Goal: Find specific page/section: Find specific page/section

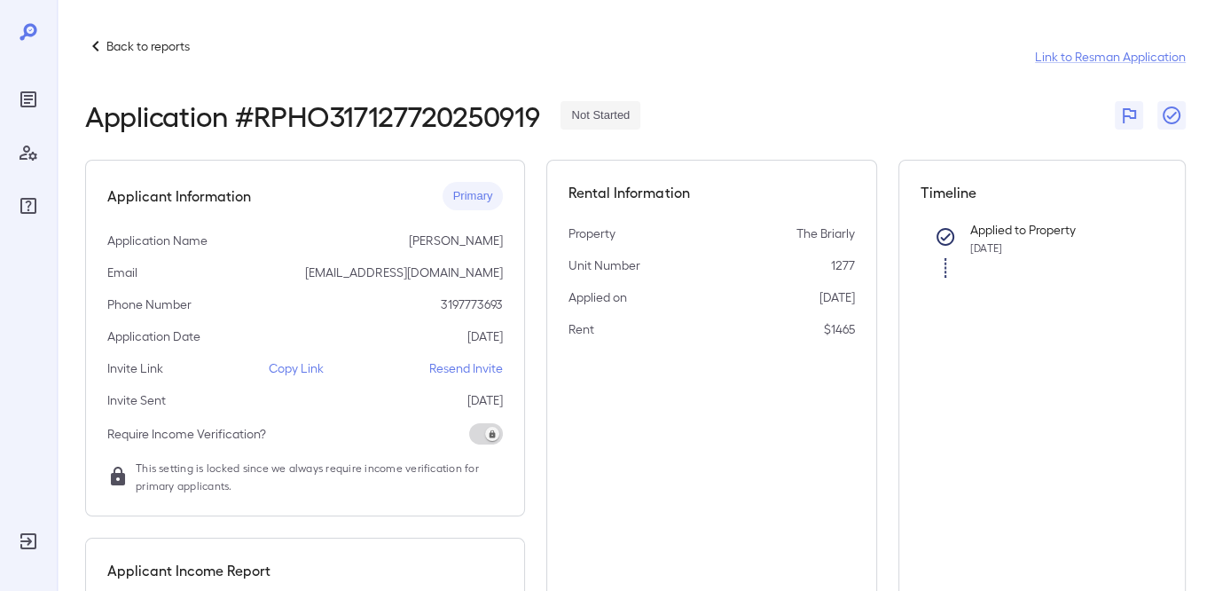
click at [175, 50] on p "Back to reports" at bounding box center [147, 46] width 83 height 18
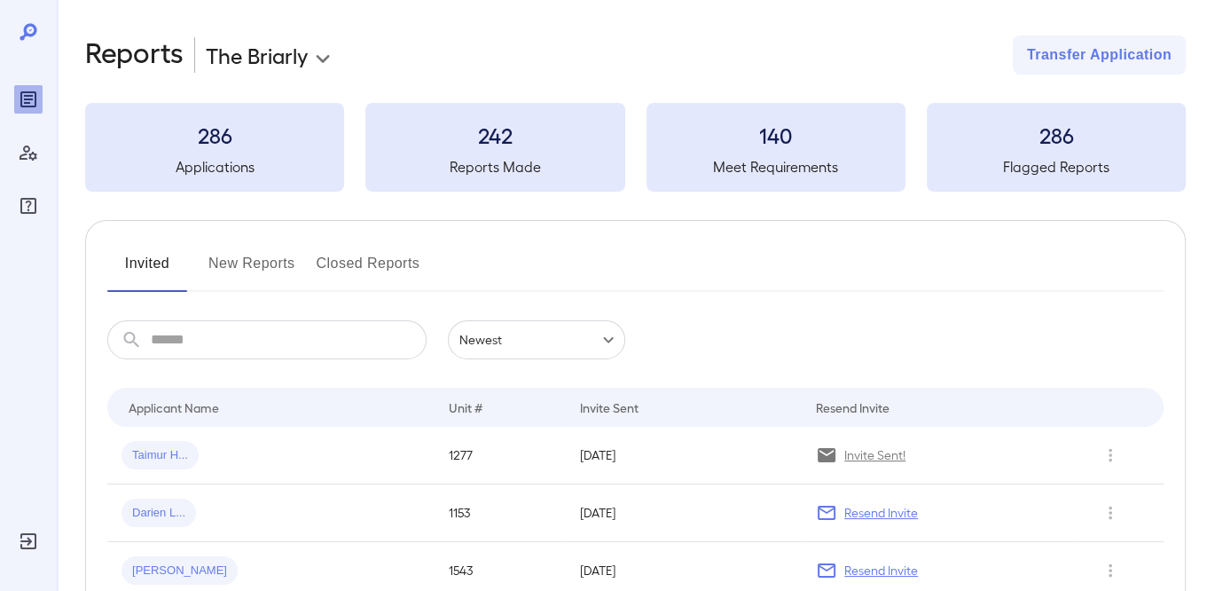
click at [267, 263] on button "New Reports" at bounding box center [251, 270] width 87 height 43
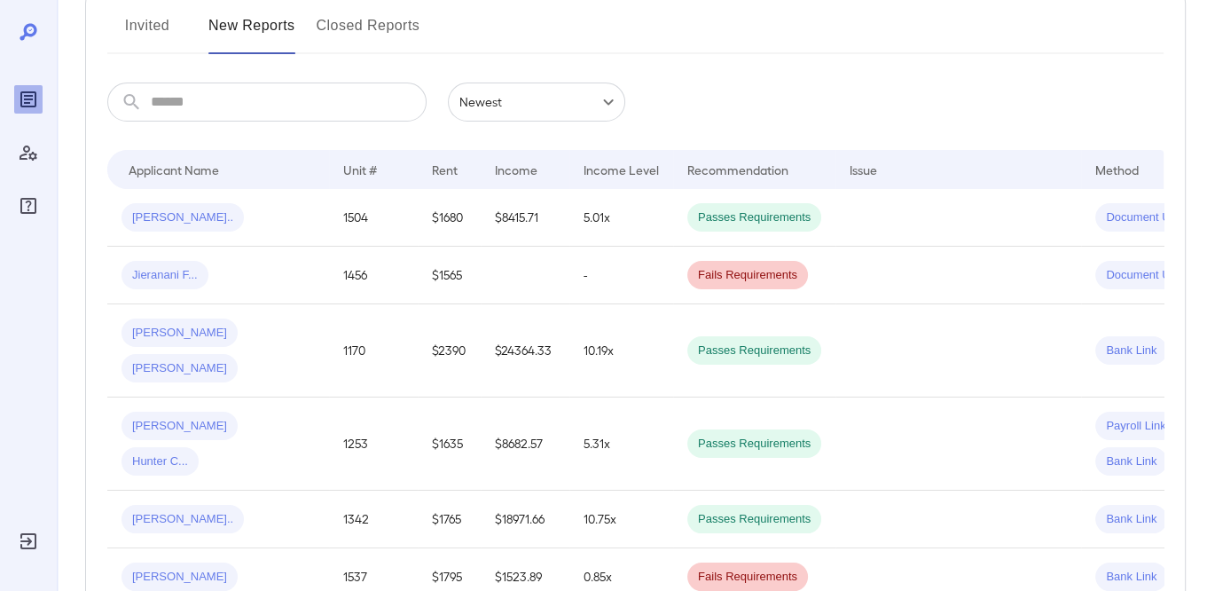
scroll to position [177, 0]
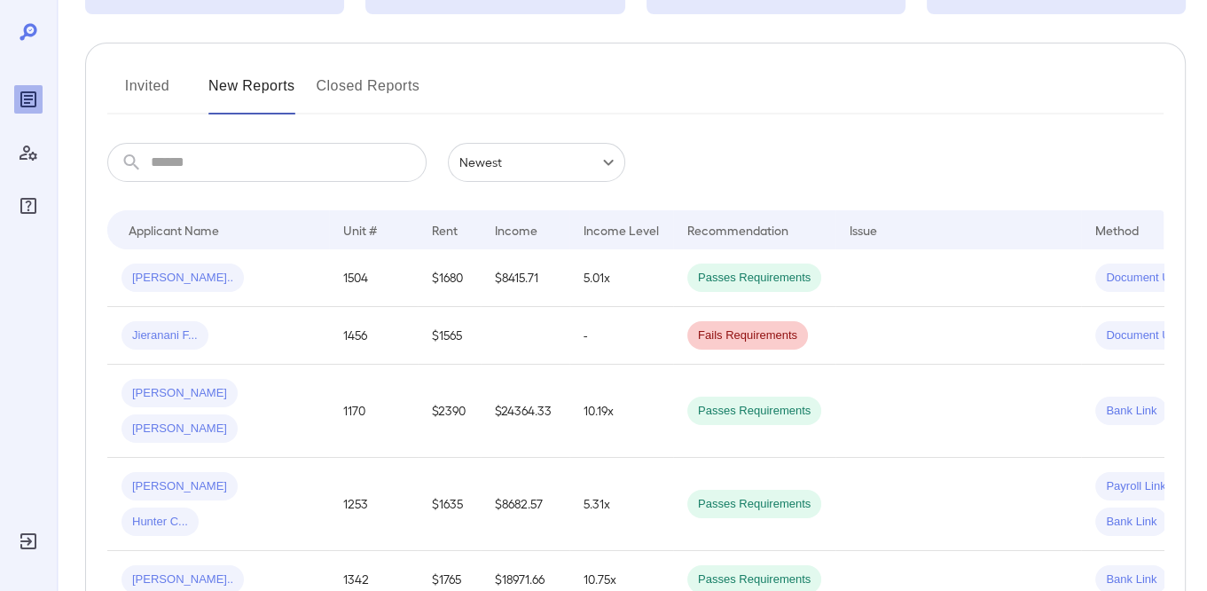
click at [168, 86] on button "Invited" at bounding box center [147, 93] width 80 height 43
